Goal: Transaction & Acquisition: Purchase product/service

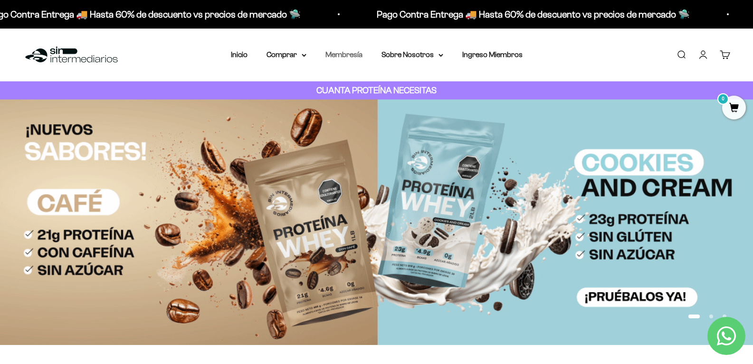
click at [350, 54] on link "Membresía" at bounding box center [344, 54] width 37 height 8
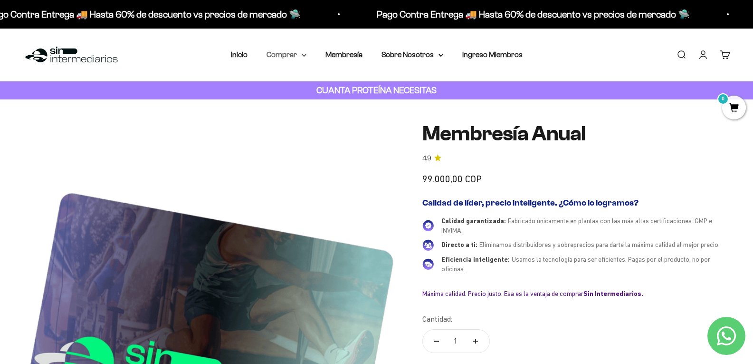
click at [281, 53] on summary "Comprar" at bounding box center [287, 54] width 40 height 12
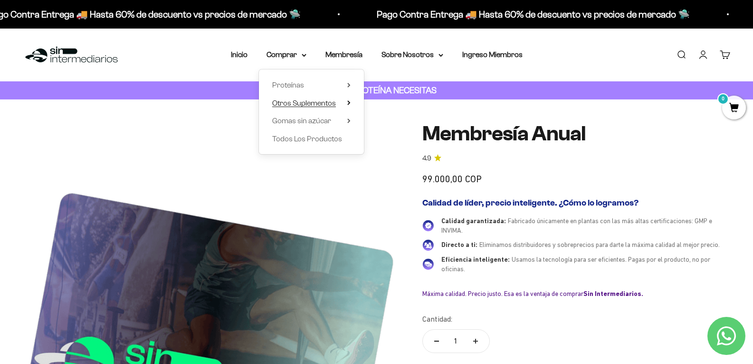
click at [323, 105] on span "Otros Suplementos" at bounding box center [304, 103] width 64 height 8
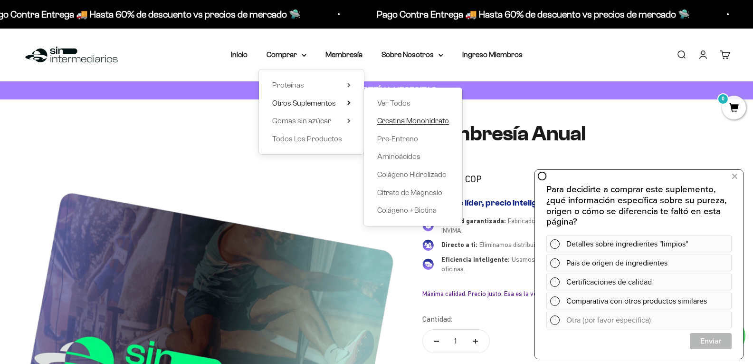
click at [403, 119] on span "Creatina Monohidrato" at bounding box center [413, 120] width 72 height 8
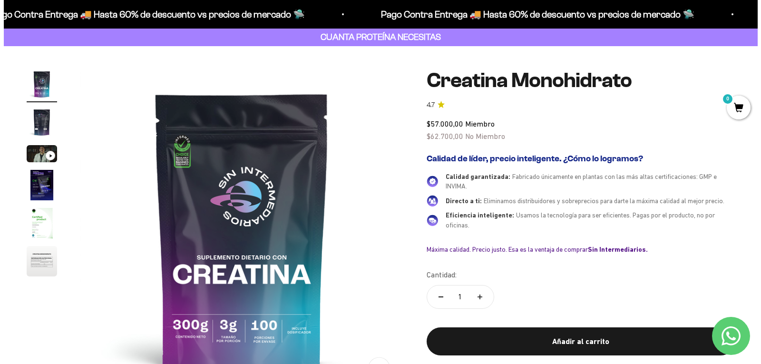
scroll to position [95, 0]
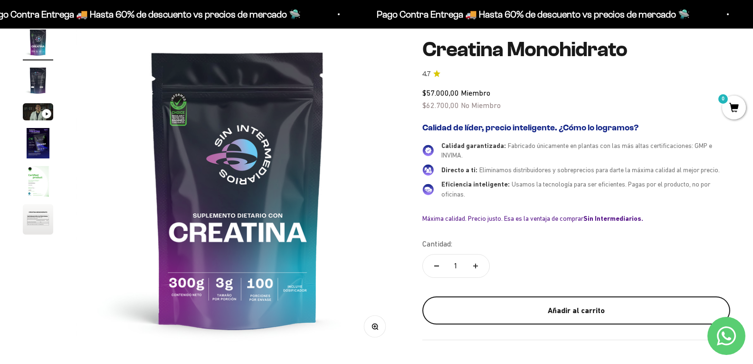
click at [587, 314] on div "Añadir al carrito" at bounding box center [577, 310] width 270 height 12
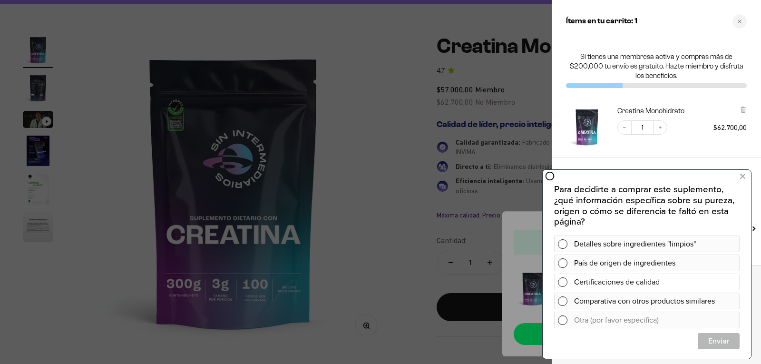
click at [648, 284] on div "Certificaciones de calidad" at bounding box center [655, 281] width 162 height 17
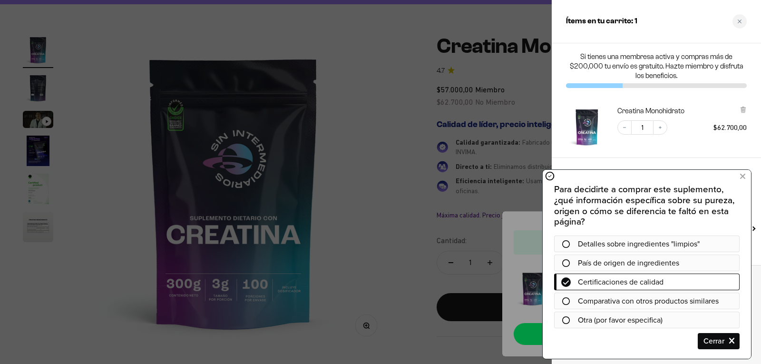
click at [628, 281] on span "Certificaciones de calidad" at bounding box center [621, 281] width 86 height 11
click at [567, 280] on icon at bounding box center [565, 282] width 7 height 8
click at [717, 338] on span "Cerrar" at bounding box center [718, 341] width 41 height 17
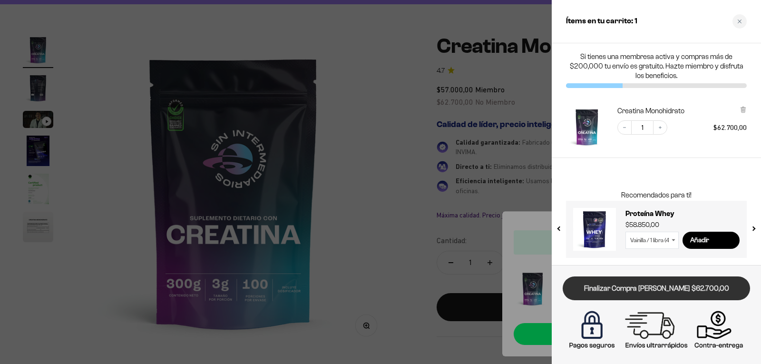
click at [642, 287] on link "Finalizar Compra [PERSON_NAME] $62.700,00" at bounding box center [655, 288] width 187 height 24
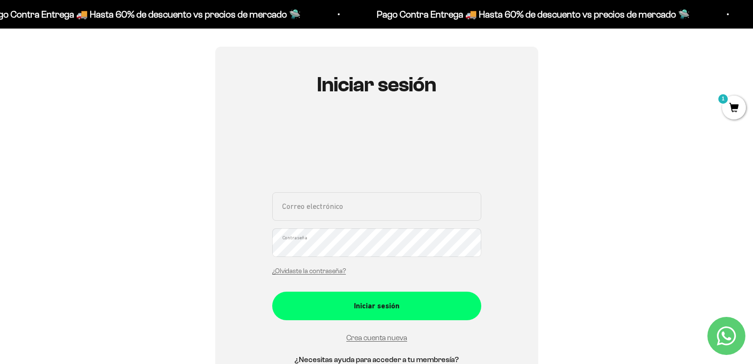
scroll to position [48, 0]
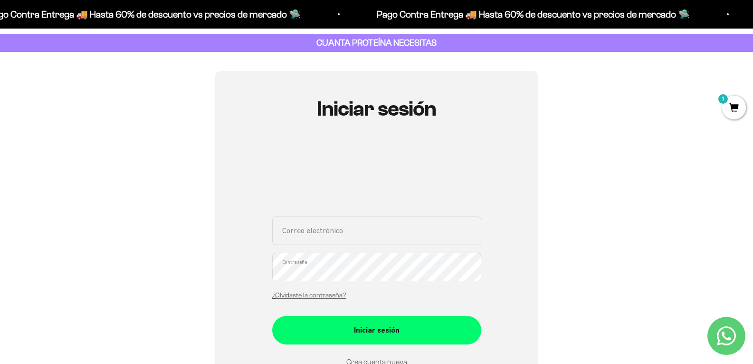
click at [336, 231] on input "Correo electrónico" at bounding box center [376, 230] width 209 height 29
type input "a"
type input "paosuaza@hotmail.com"
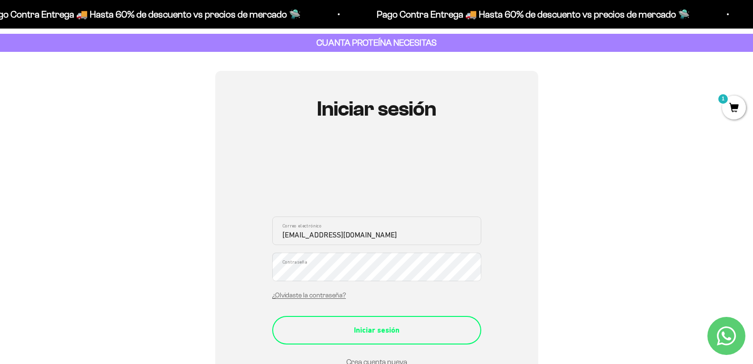
click at [378, 336] on div "Iniciar sesión" at bounding box center [376, 330] width 171 height 12
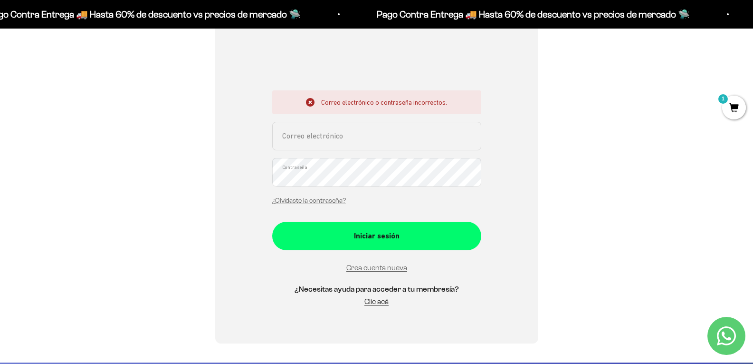
scroll to position [190, 0]
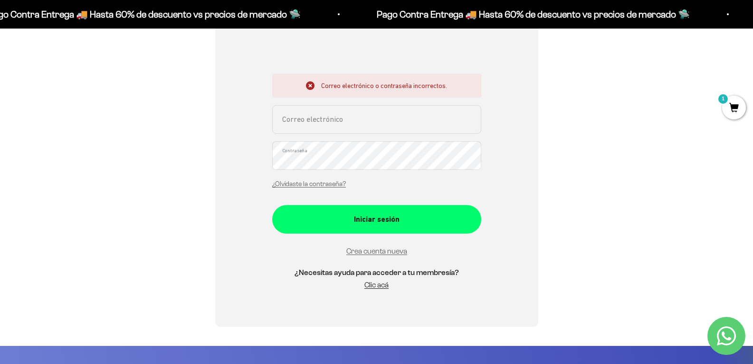
click at [722, 336] on icon "Contact us on WhatsApp" at bounding box center [726, 335] width 19 height 19
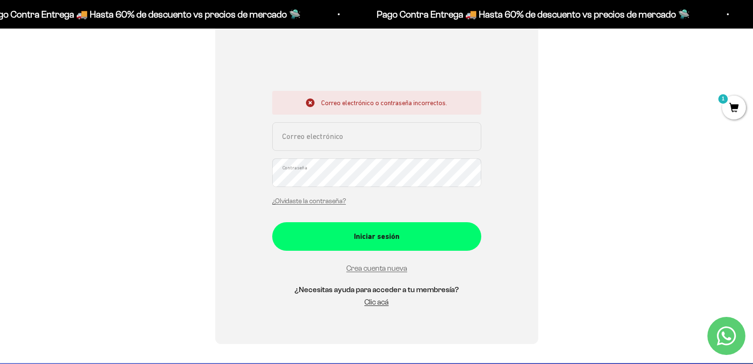
scroll to position [143, 0]
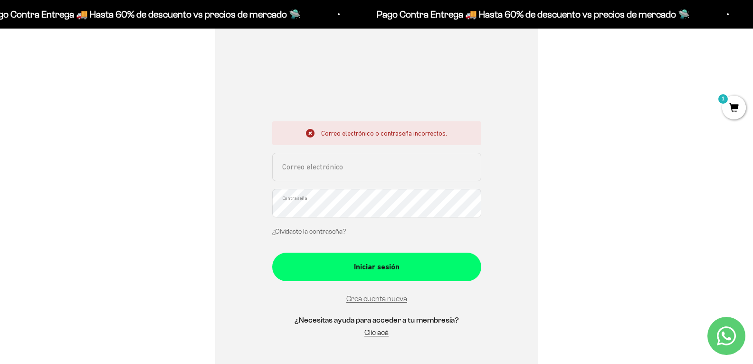
click at [291, 233] on link "¿Olvidaste la contraseña?" at bounding box center [309, 231] width 74 height 7
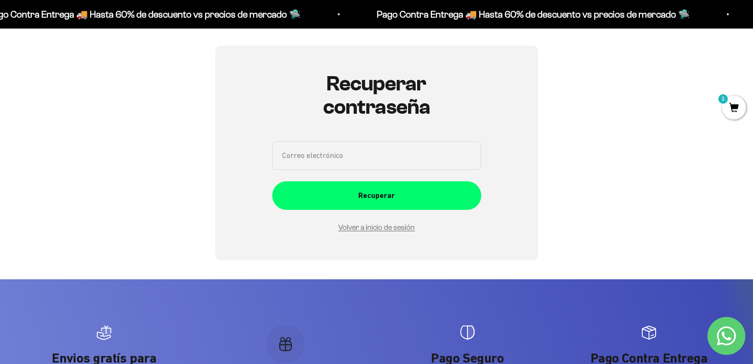
scroll to position [0, 0]
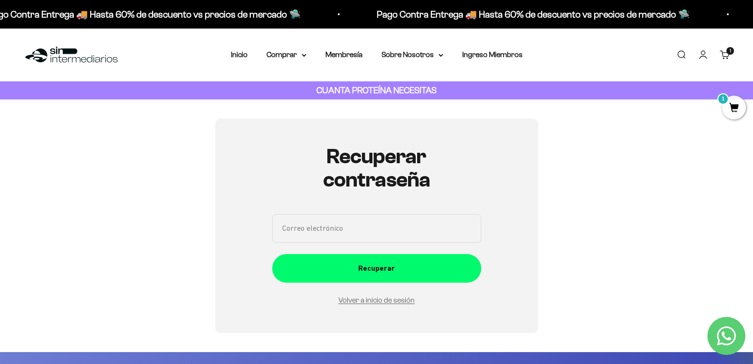
click at [364, 229] on input "Correo electrónico" at bounding box center [376, 228] width 209 height 29
type input "paosuaza@hotmail.com"
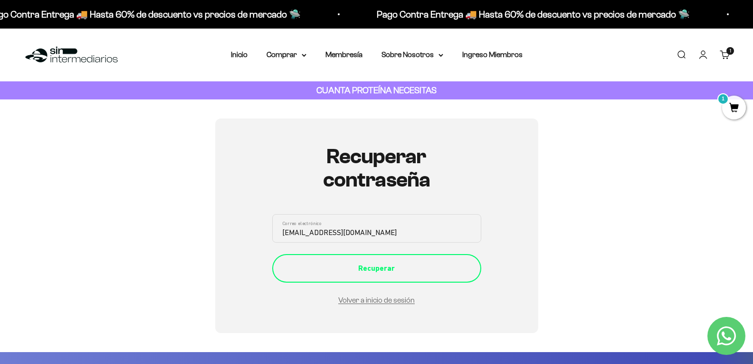
click at [369, 270] on div "Recuperar" at bounding box center [376, 268] width 171 height 12
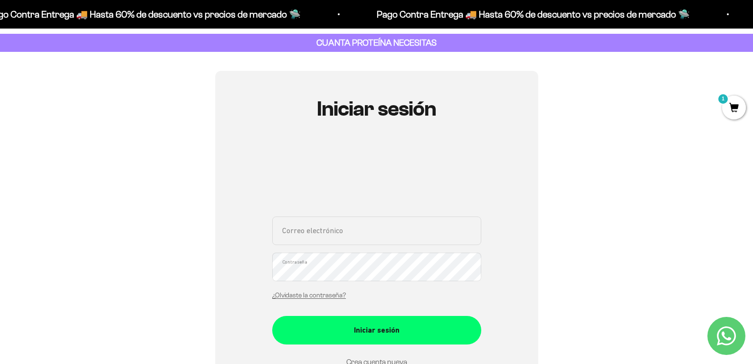
scroll to position [143, 0]
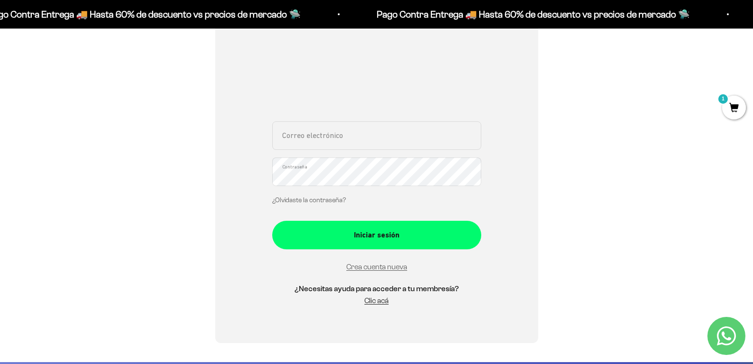
click at [301, 201] on link "¿Olvidaste la contraseña?" at bounding box center [309, 199] width 74 height 7
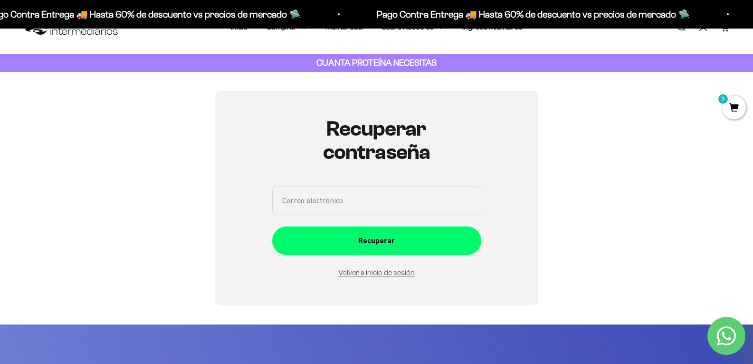
scroll to position [0, 0]
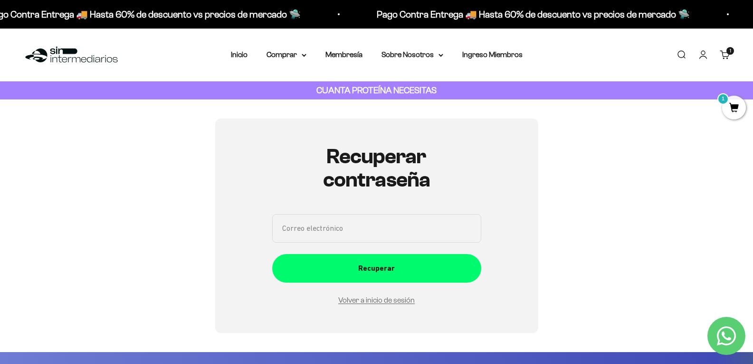
click at [338, 229] on input "Correo electrónico" at bounding box center [376, 228] width 209 height 29
type input "paosuaza@hotmail.com"
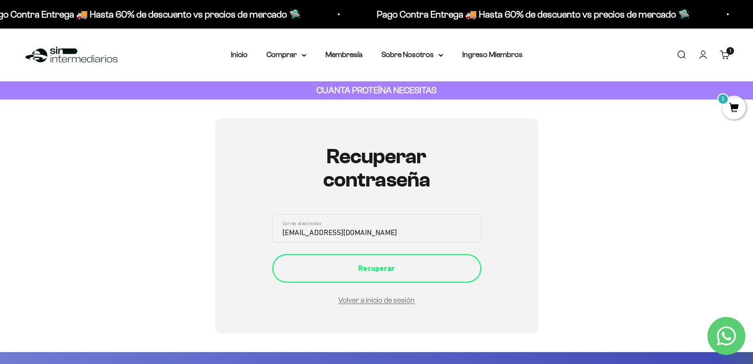
click at [366, 268] on div "Recuperar" at bounding box center [376, 268] width 171 height 12
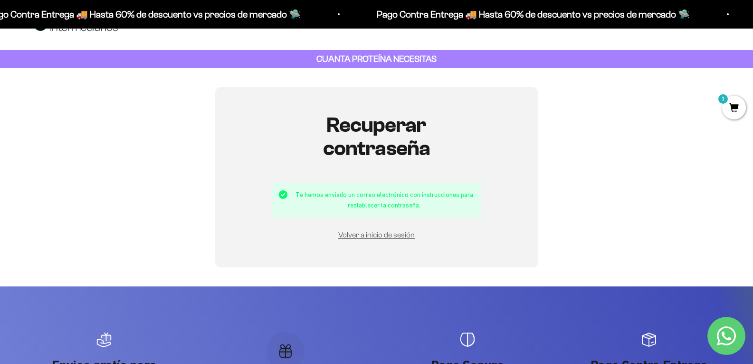
scroll to position [95, 0]
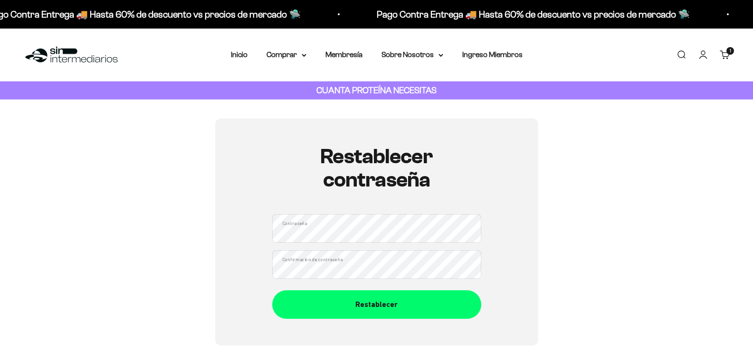
scroll to position [143, 0]
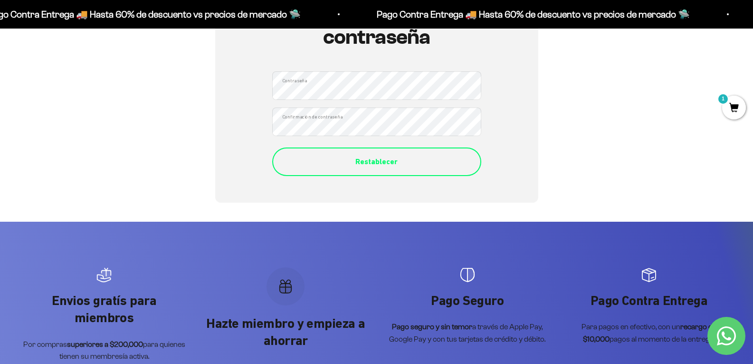
click at [361, 161] on div "Restablecer" at bounding box center [376, 161] width 171 height 12
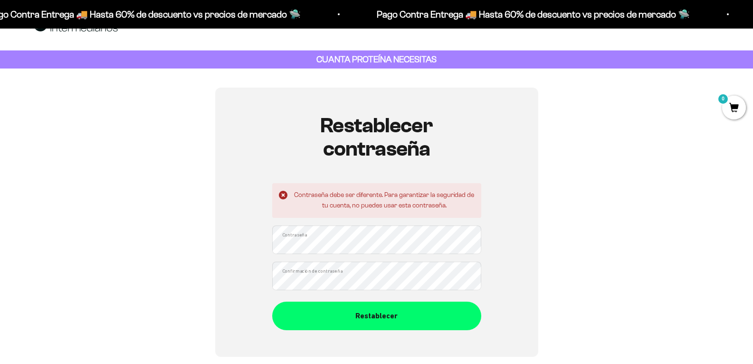
scroll to position [48, 0]
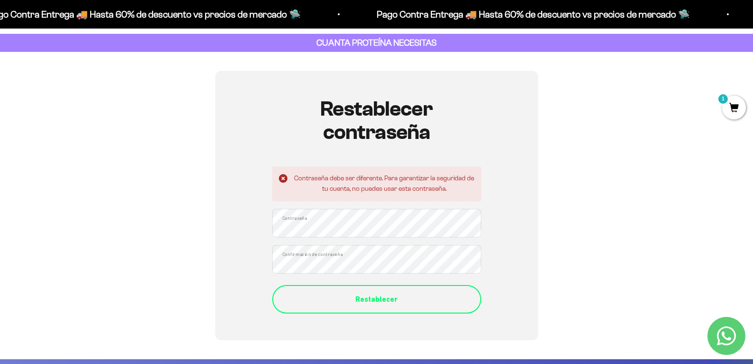
click at [372, 299] on div "Restablecer" at bounding box center [376, 299] width 171 height 12
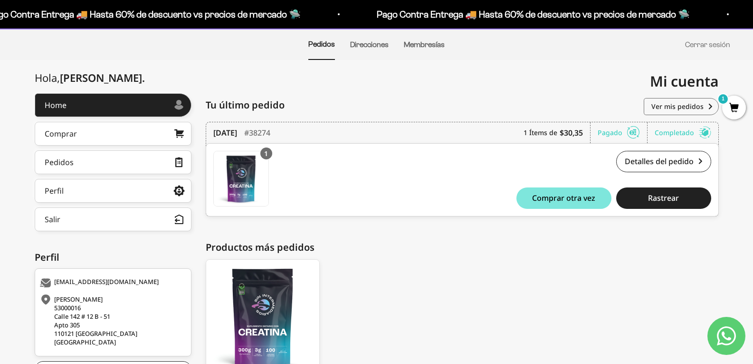
scroll to position [143, 0]
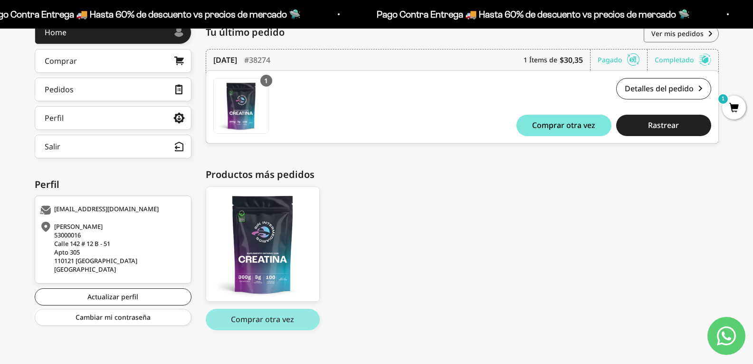
click at [262, 316] on button "Comprar otra vez" at bounding box center [263, 318] width 114 height 21
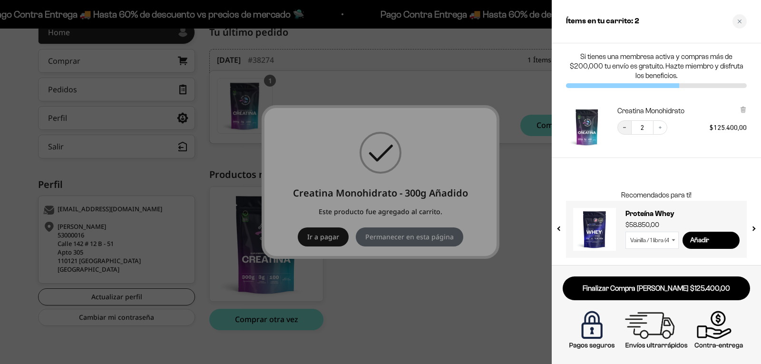
click at [624, 130] on icon "Decrease quantity" at bounding box center [624, 128] width 6 height 6
click at [327, 239] on div at bounding box center [380, 182] width 761 height 364
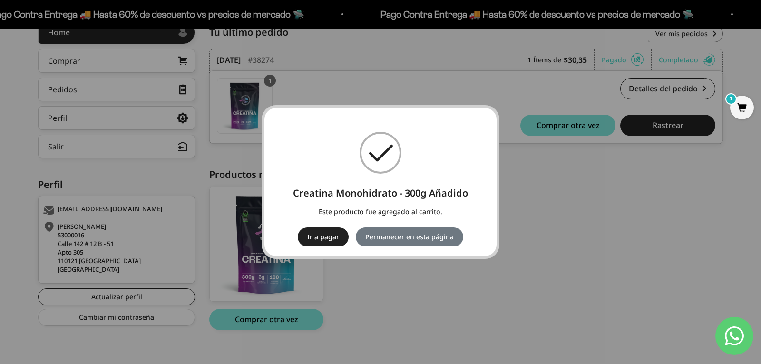
click at [320, 235] on button "Ir a pagar" at bounding box center [323, 236] width 51 height 19
